Goal: Transaction & Acquisition: Subscribe to service/newsletter

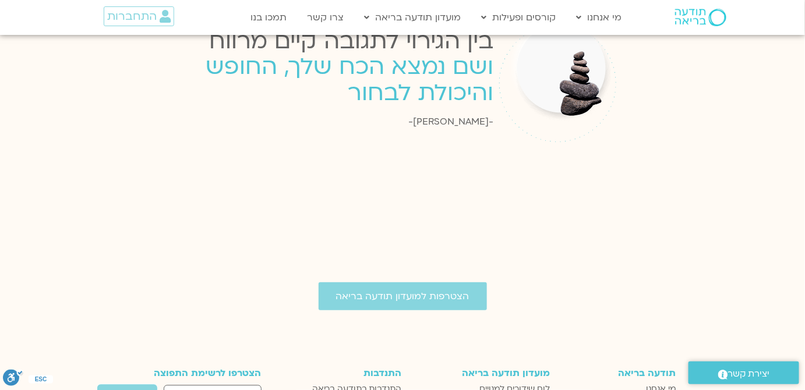
scroll to position [2058, 0]
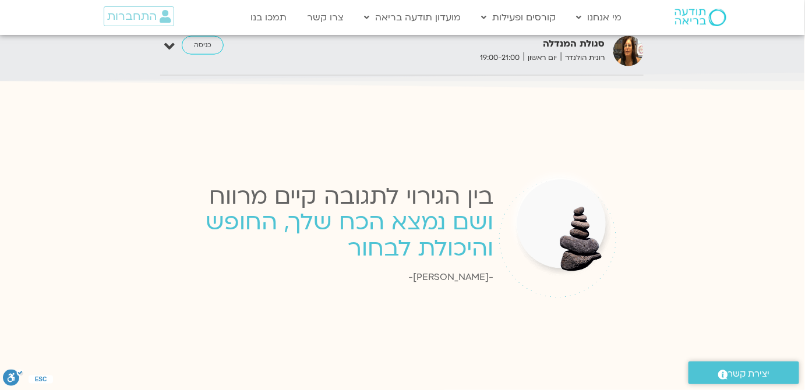
click at [396, 183] on div "בין הגירוי לתגובה קיים מרווח" at bounding box center [324, 198] width 337 height 40
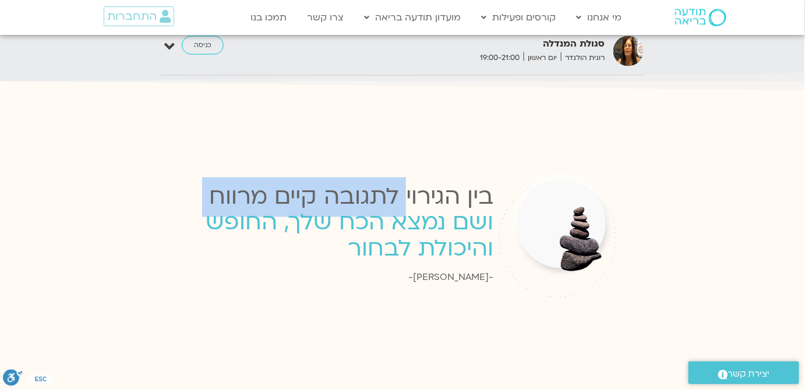
click at [396, 183] on div "בין הגירוי לתגובה קיים מרווח" at bounding box center [324, 198] width 337 height 40
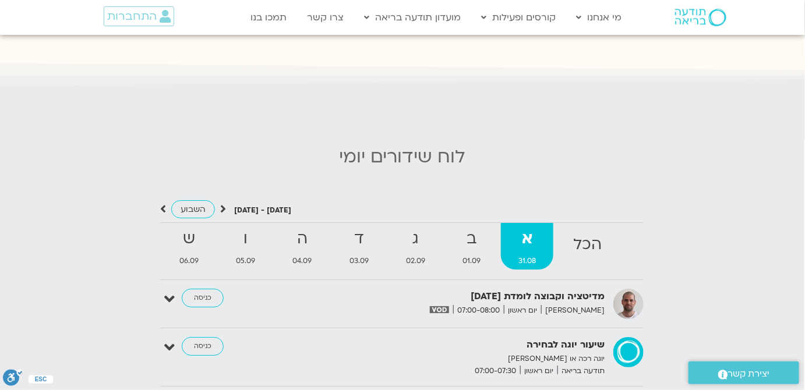
scroll to position [1211, 0]
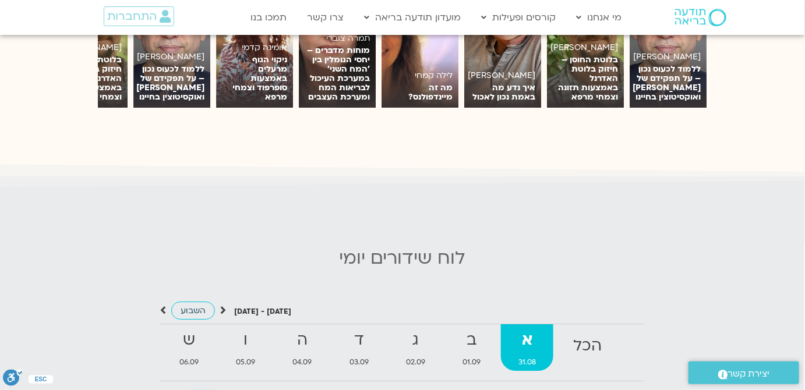
click at [196, 305] on span "השבוע" at bounding box center [192, 310] width 25 height 11
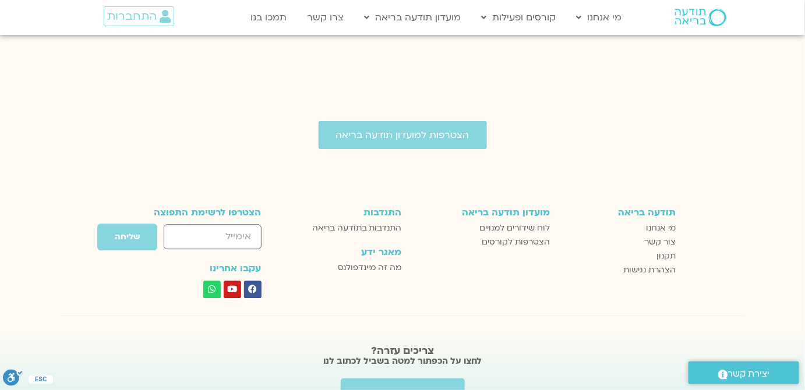
scroll to position [2375, 0]
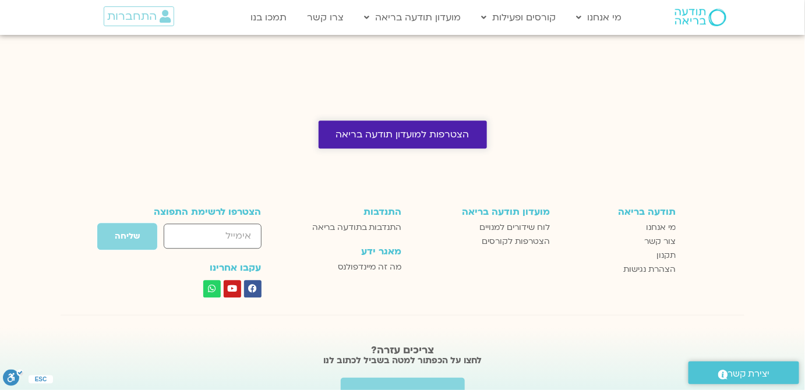
click at [461, 129] on span "הצטרפות למועדון תודעה בריאה" at bounding box center [402, 134] width 133 height 10
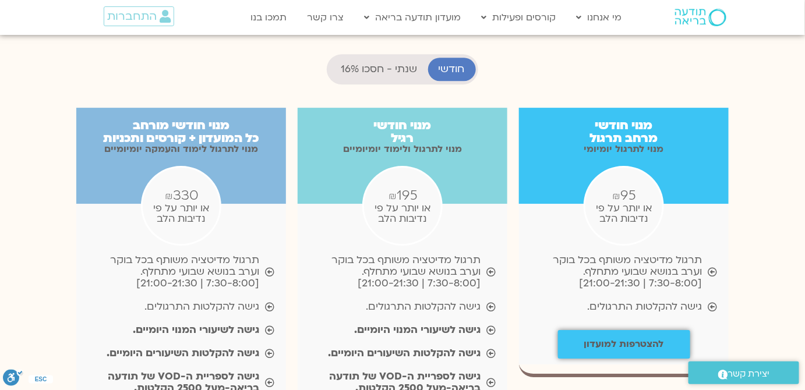
scroll to position [1164, 0]
click at [452, 254] on span "תרגול מדיטציה משותף בכל בוקר וערב בנושא שבועי מתחלף. [7:30-8:00 | 21:00-21:30]" at bounding box center [394, 271] width 171 height 35
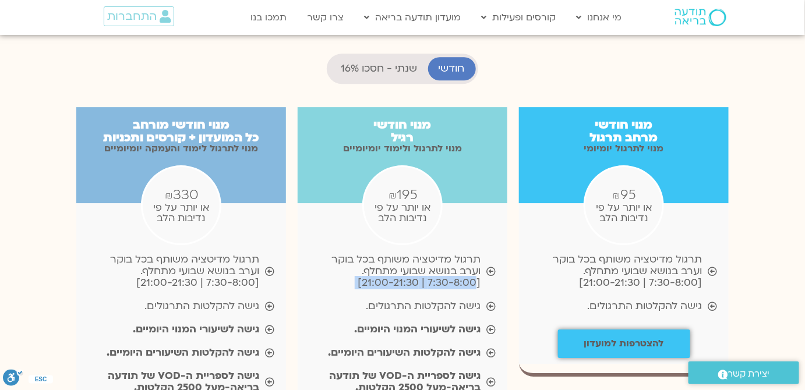
click at [452, 254] on span "תרגול מדיטציה משותף בכל בוקר וערב בנושא שבועי מתחלף. [7:30-8:00 | 21:00-21:30]" at bounding box center [394, 271] width 171 height 35
click at [459, 323] on b "גישה לשיעורי המנוי היומיים." at bounding box center [417, 329] width 126 height 13
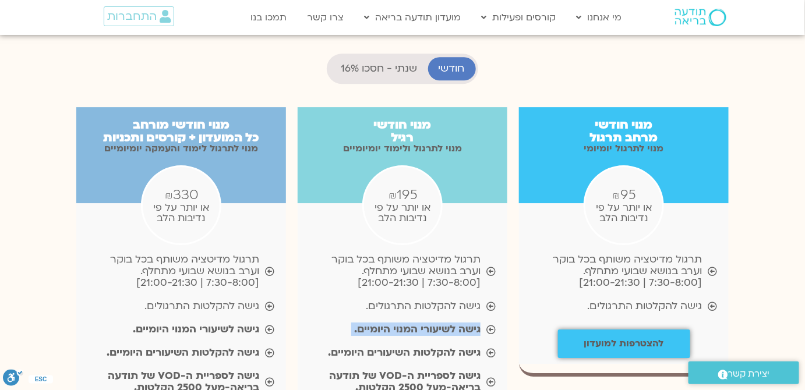
click at [459, 323] on b "גישה לשיעורי המנוי היומיים." at bounding box center [417, 329] width 126 height 13
click at [466, 346] on b "גישה להקלטות השיעורים היומיים." at bounding box center [404, 352] width 153 height 13
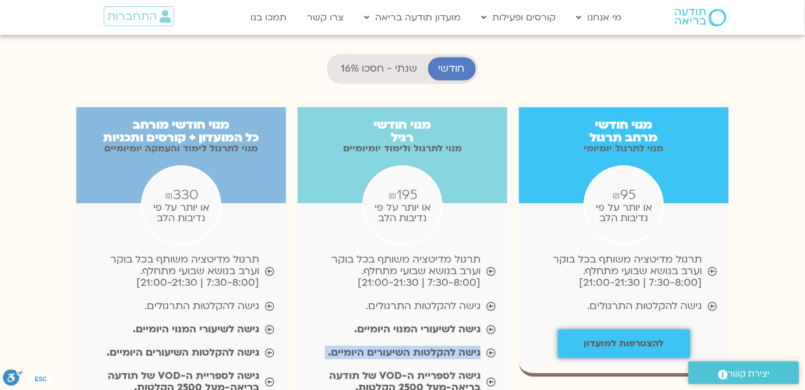
click at [466, 346] on b "גישה להקלטות השיעורים היומיים." at bounding box center [404, 352] width 153 height 13
click at [465, 254] on span "תרגול מדיטציה משותף בכל בוקר וערב בנושא שבועי מתחלף. [7:30-8:00 | 21:00-21:30]" at bounding box center [394, 271] width 171 height 35
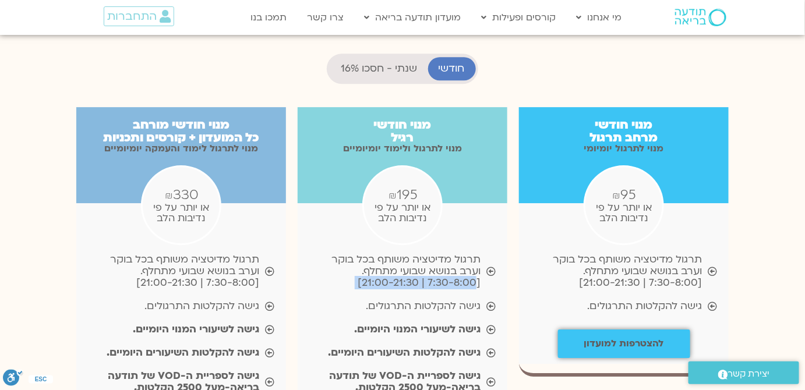
click at [465, 254] on span "תרגול מדיטציה משותף בכל בוקר וערב בנושא שבועי מתחלף. [7:30-8:00 | 21:00-21:30]" at bounding box center [394, 271] width 171 height 35
click at [463, 300] on span "גישה להקלטות התרגולים." at bounding box center [423, 306] width 115 height 12
click at [467, 318] on div "גישה לשיעורי המנוי היומיים." at bounding box center [424, 329] width 165 height 23
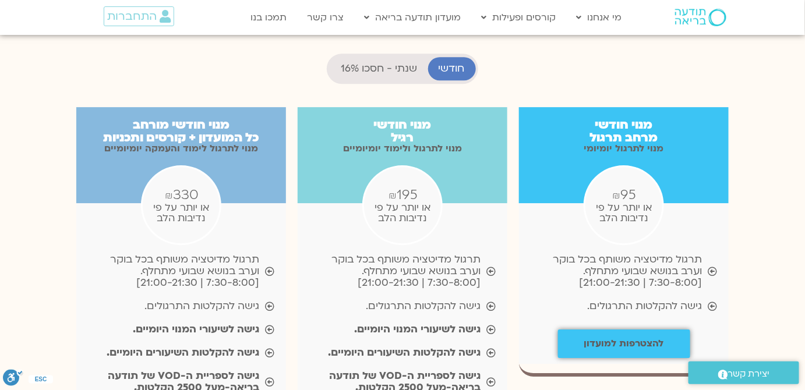
click at [467, 318] on div "גישה לשיעורי המנוי היומיים." at bounding box center [424, 329] width 165 height 23
click at [470, 323] on b "גישה לשיעורי המנוי היומיים." at bounding box center [417, 329] width 126 height 13
click at [471, 323] on b "גישה לשיעורי המנוי היומיים." at bounding box center [417, 329] width 126 height 13
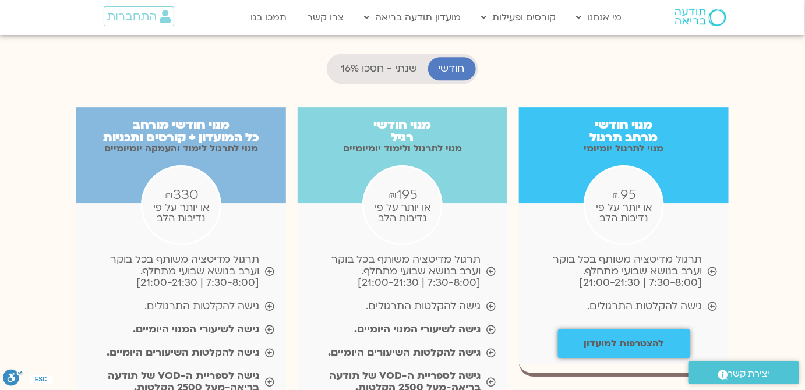
click at [446, 254] on span "תרגול מדיטציה משותף בכל בוקר וערב בנושא שבועי מתחלף. [7:30-8:00 | 21:00-21:30]" at bounding box center [394, 271] width 171 height 35
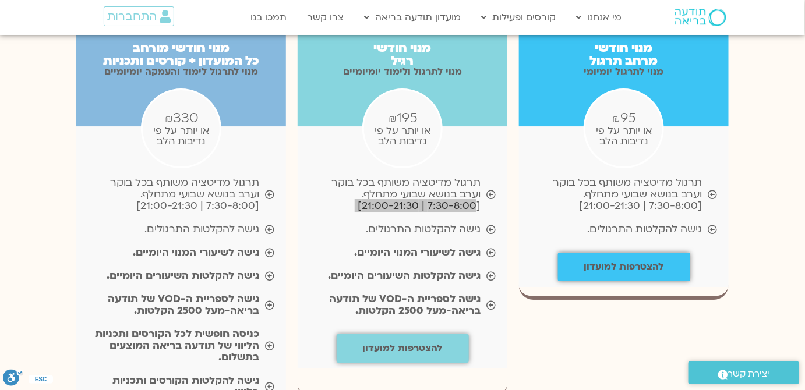
scroll to position [1058, 0]
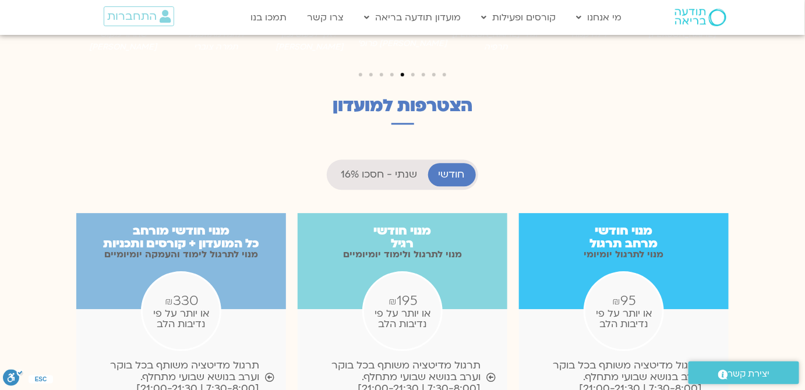
click at [385, 163] on li "שנתי - חסכו 16%" at bounding box center [378, 174] width 97 height 23
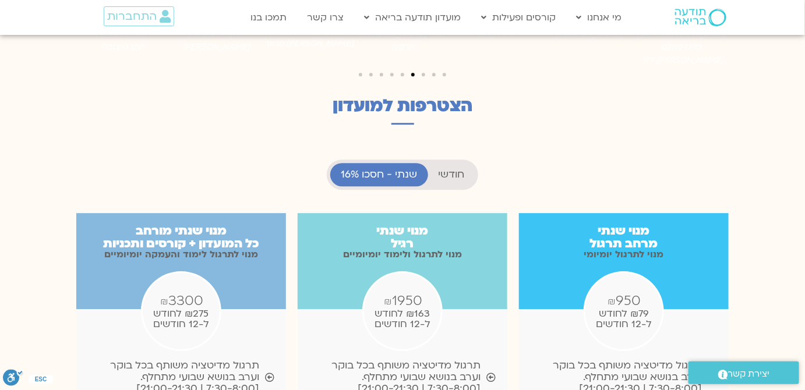
click at [450, 169] on span "חודשי" at bounding box center [451, 175] width 26 height 12
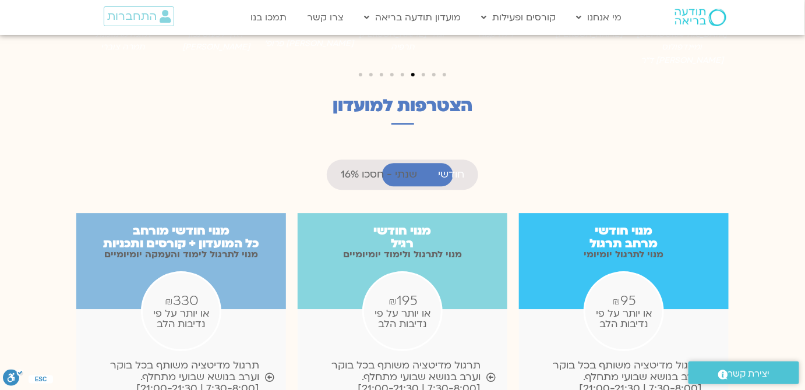
scroll to position [561, 0]
click at [383, 169] on span "שנתי - חסכו 16%" at bounding box center [379, 175] width 76 height 12
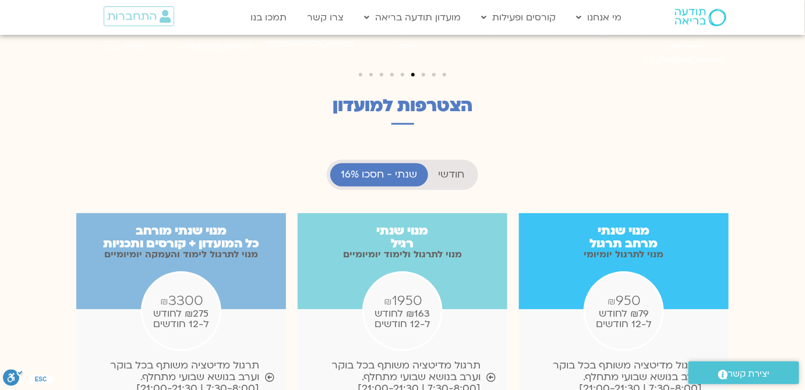
click at [447, 169] on span "חודשי" at bounding box center [451, 175] width 26 height 12
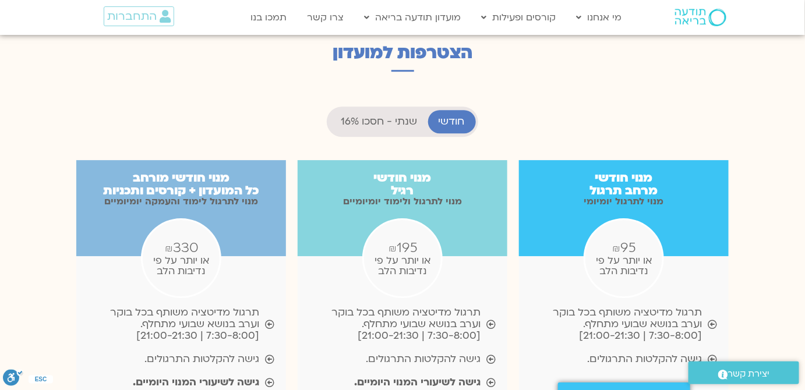
scroll to position [1217, 0]
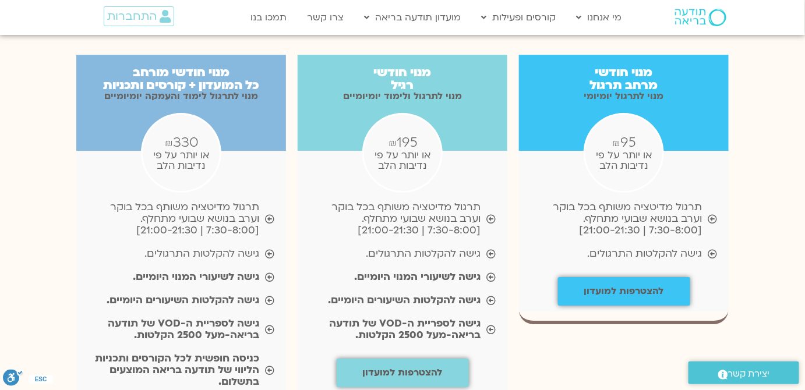
click at [456, 201] on span "תרגול מדיטציה משותף בכל בוקר וערב בנושא שבועי מתחלף. [7:30-8:00 | 21:00-21:30]" at bounding box center [394, 218] width 171 height 35
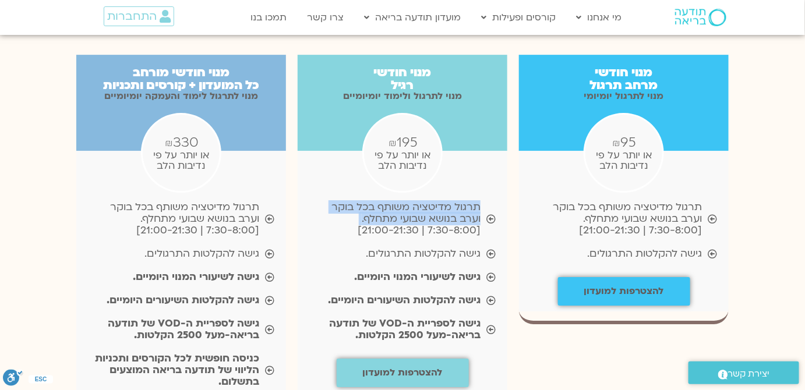
click at [456, 201] on span "תרגול מדיטציה משותף בכל בוקר וערב בנושא שבועי מתחלף. [7:30-8:00 | 21:00-21:30]" at bounding box center [394, 218] width 171 height 35
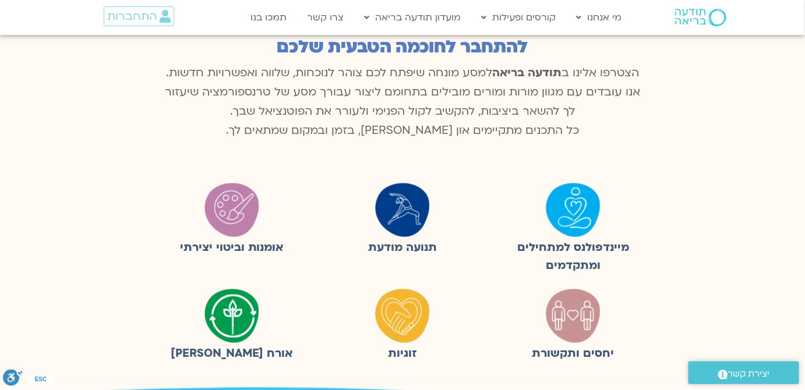
scroll to position [192, 0]
